Goal: Task Accomplishment & Management: Use online tool/utility

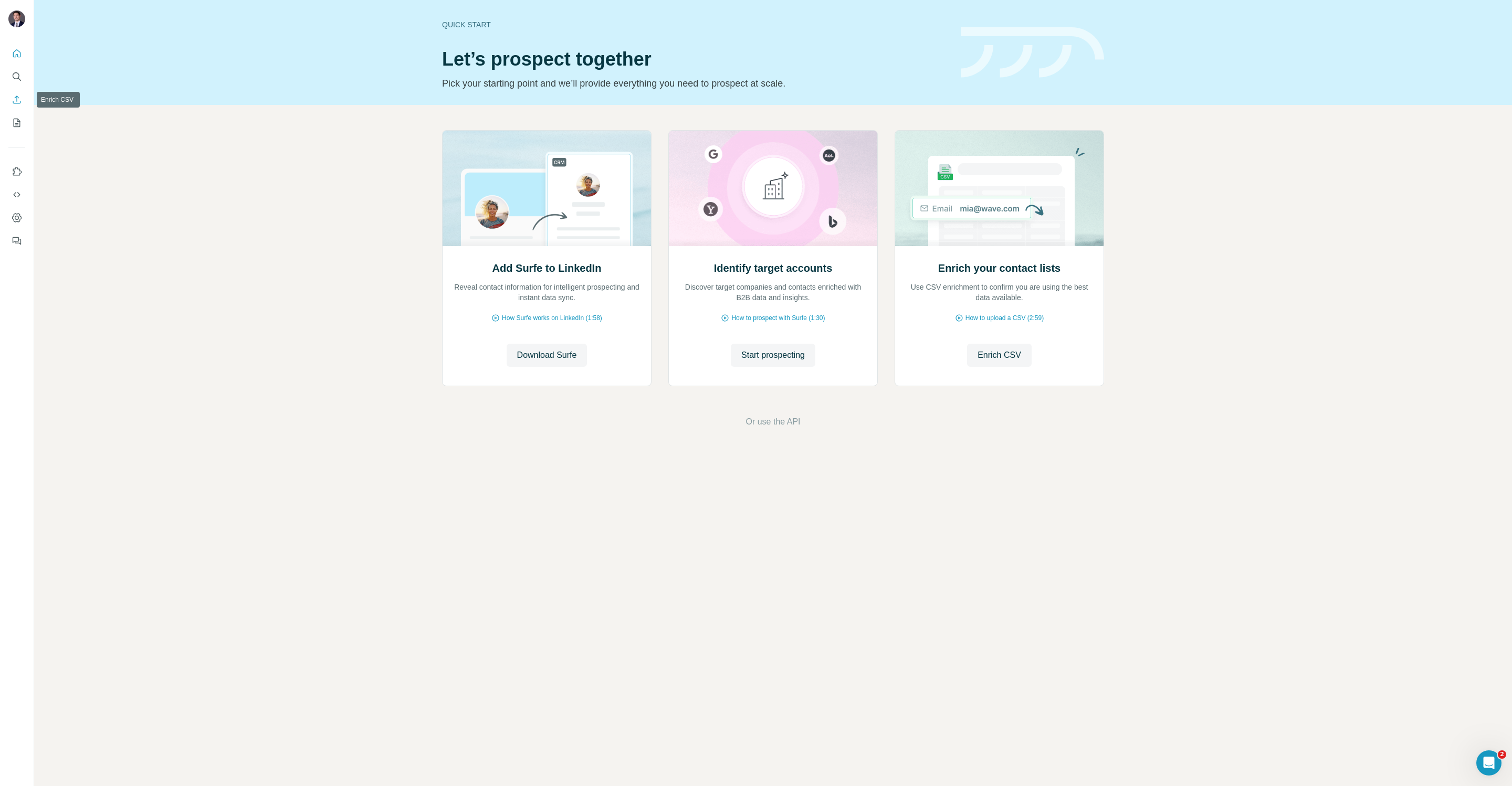
click at [15, 102] on icon "Enrich CSV" at bounding box center [17, 100] width 10 height 10
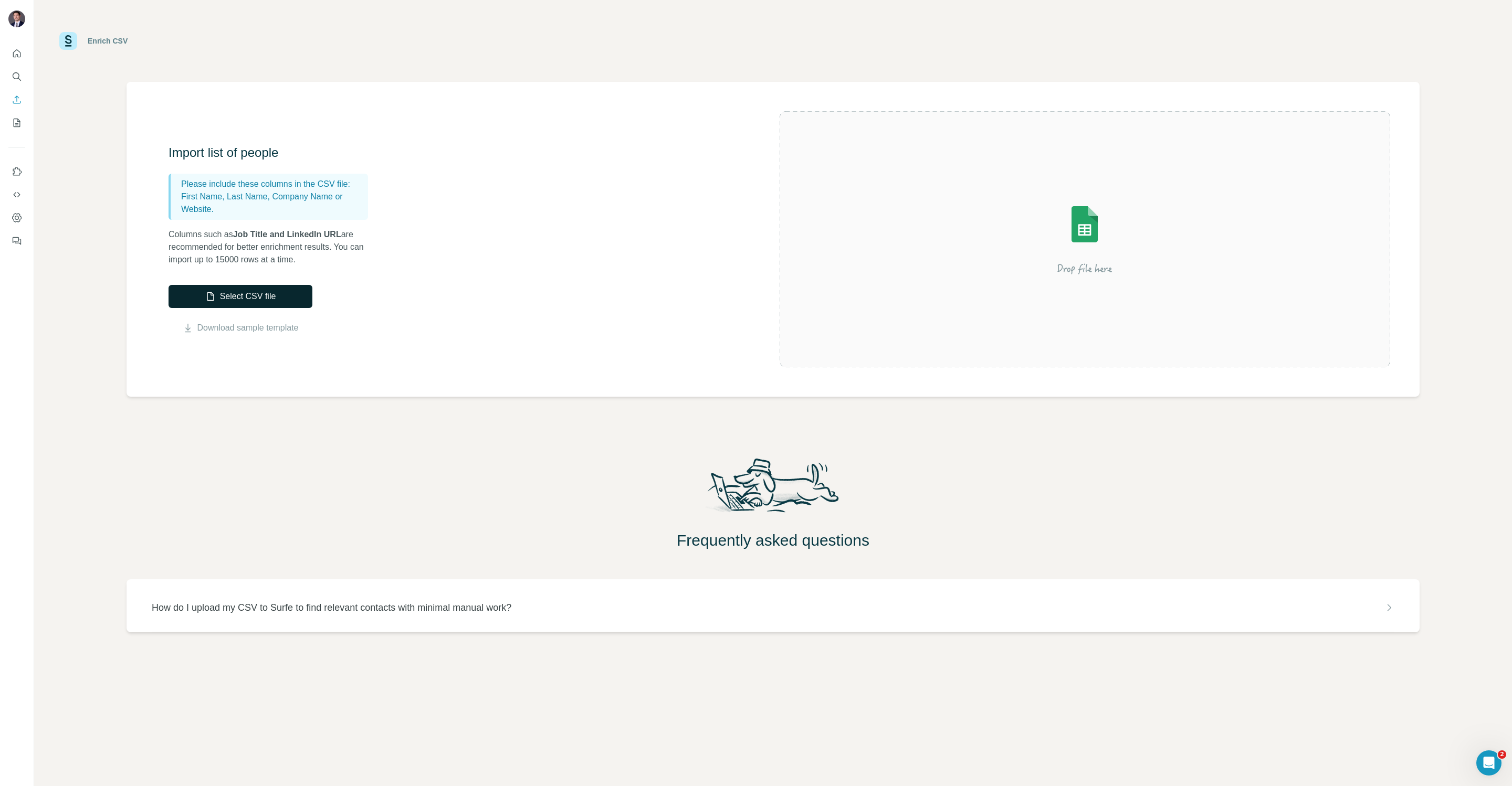
click at [260, 300] on button "Select CSV file" at bounding box center [240, 296] width 144 height 23
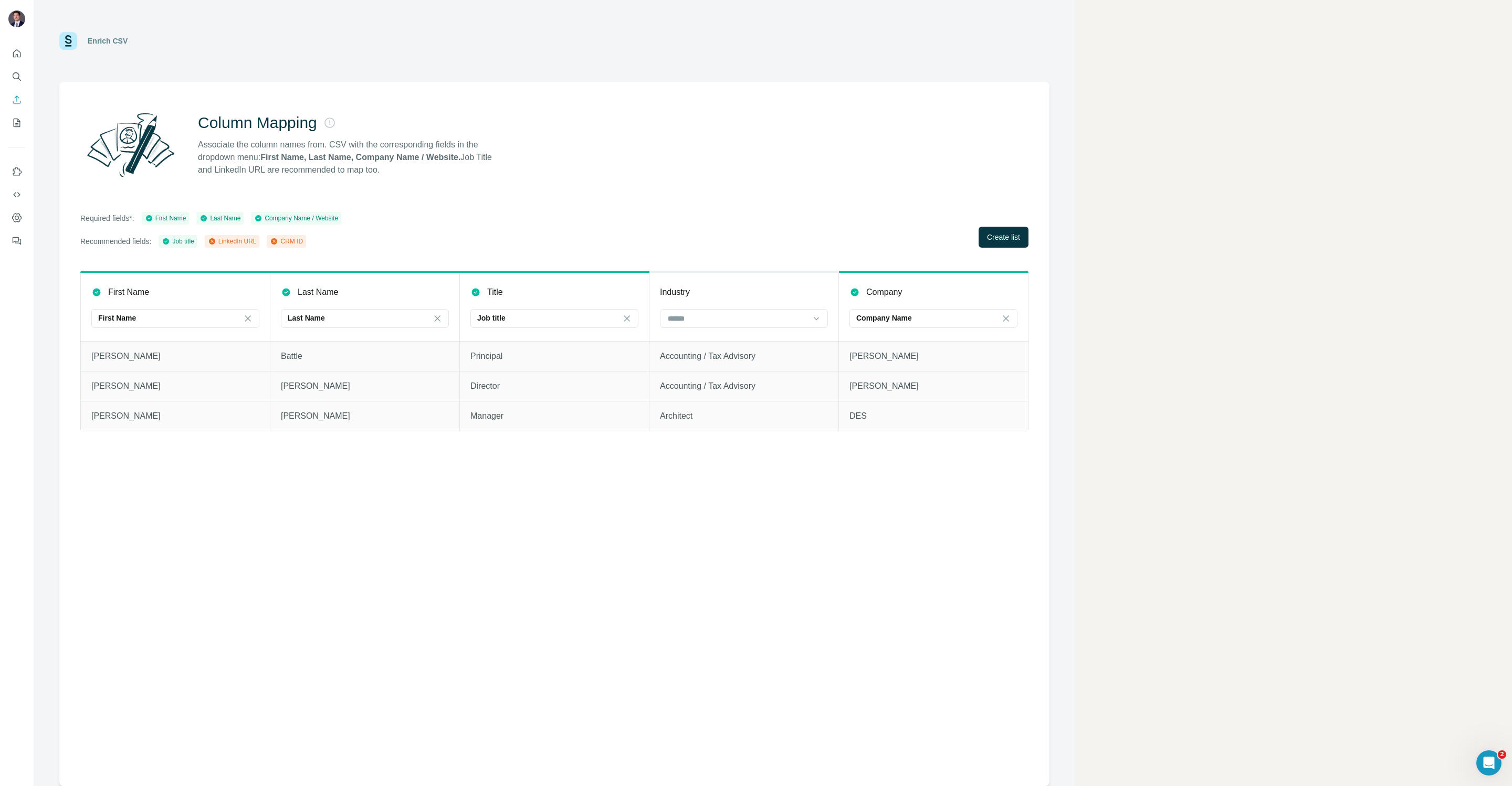
click at [592, 150] on div "Column Mapping Associate the column names from. CSV with the corresponding fiel…" at bounding box center [554, 145] width 948 height 75
click at [1008, 239] on span "Create list" at bounding box center [1003, 237] width 33 height 10
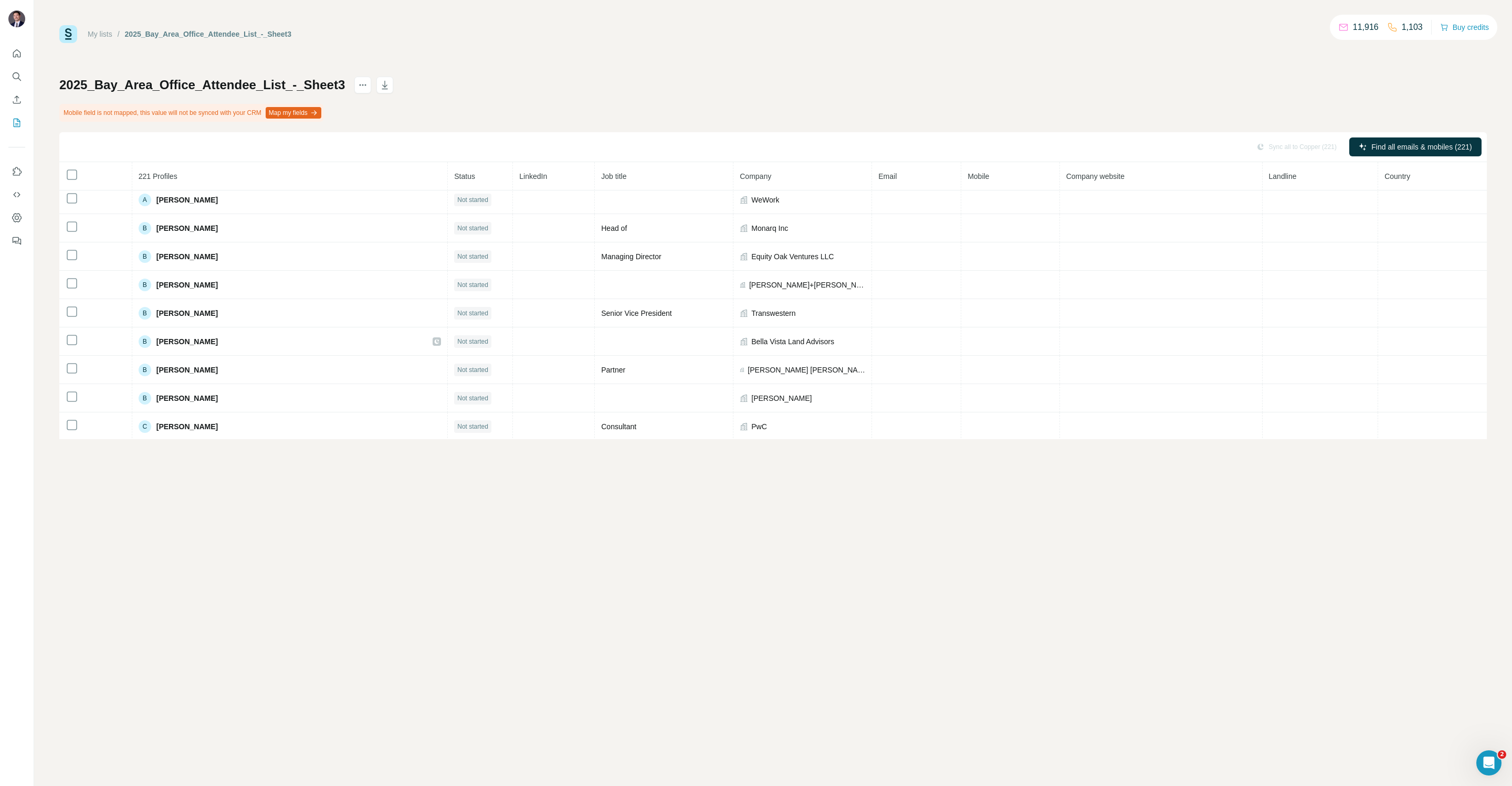
scroll to position [601, 0]
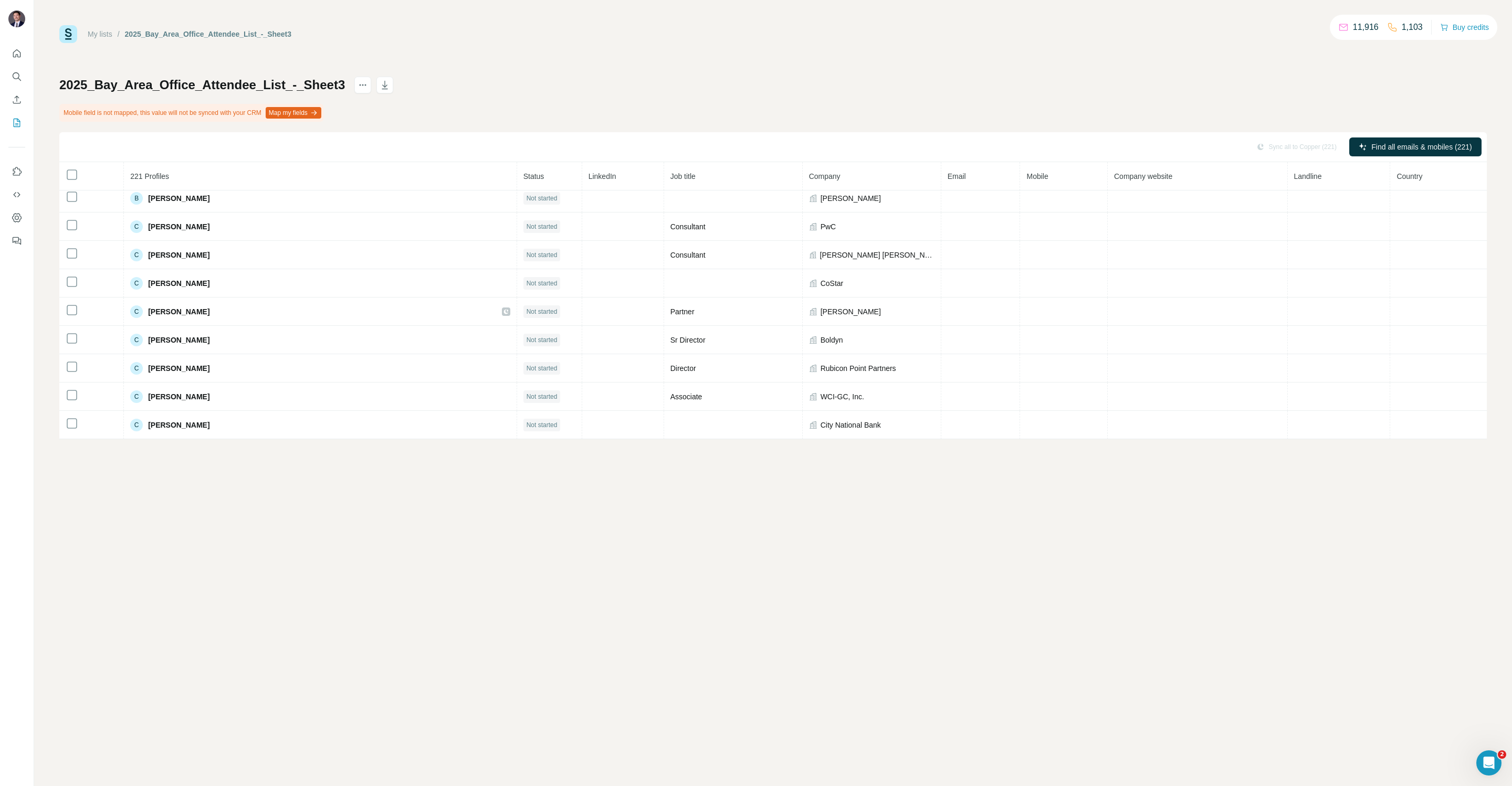
click at [843, 181] on th "Company" at bounding box center [872, 176] width 139 height 29
click at [803, 176] on th "Company" at bounding box center [872, 176] width 139 height 29
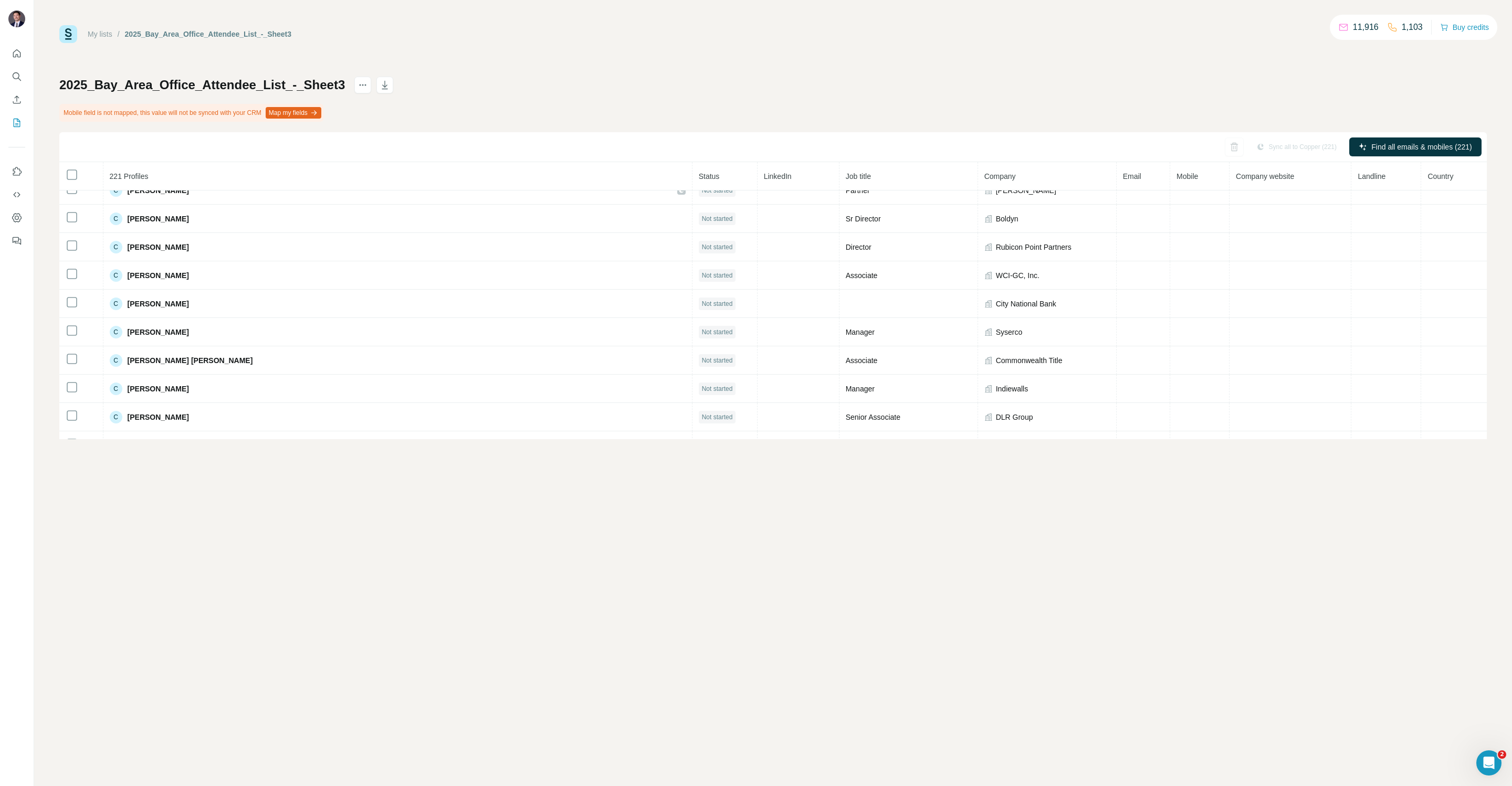
scroll to position [0, 0]
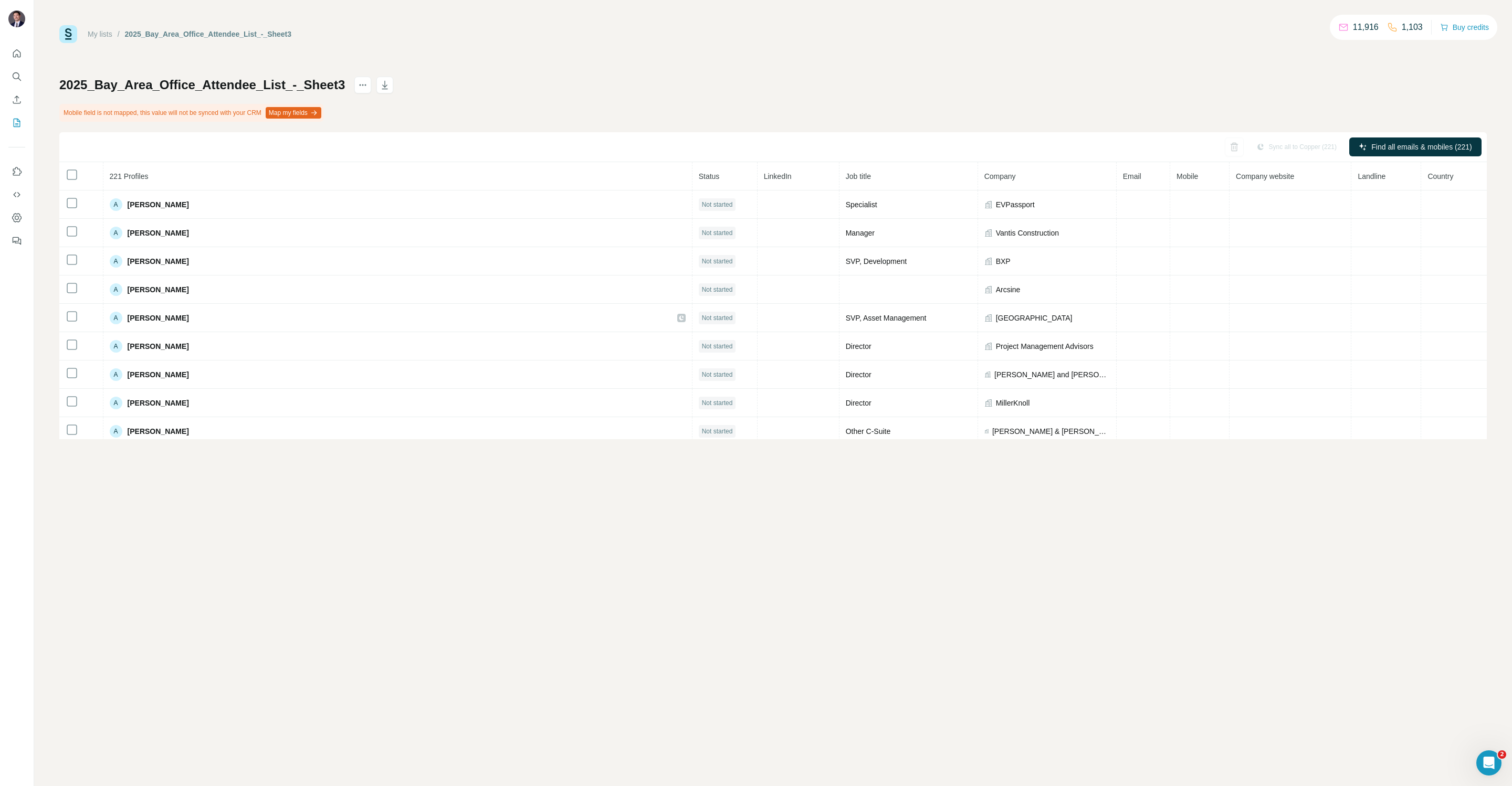
click at [462, 23] on div "My lists / 2025_Bay_Area_Office_Attendee_List_-_Sheet3 11,916 1,103 Buy credits…" at bounding box center [773, 393] width 1478 height 786
